Goal: Navigation & Orientation: Find specific page/section

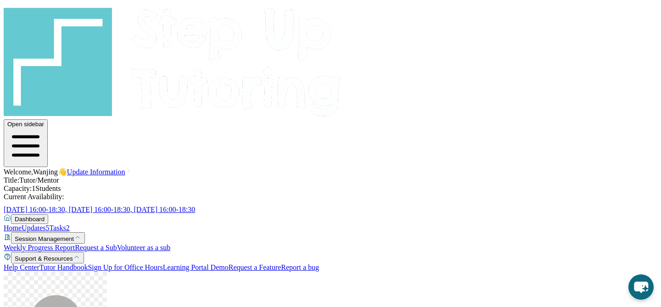
scroll to position [24, 0]
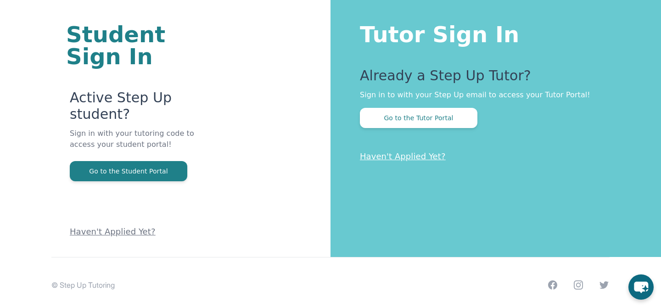
scroll to position [56, 0]
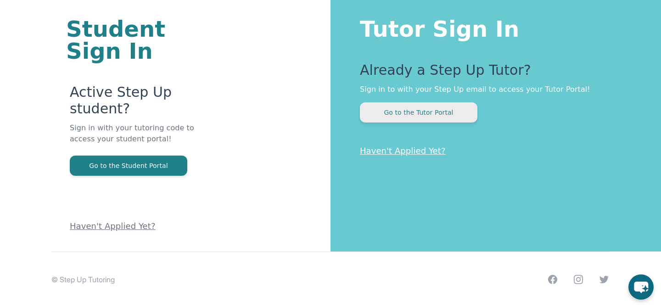
click at [376, 115] on button "Go to the Tutor Portal" at bounding box center [418, 112] width 117 height 20
